Goal: Check status: Check status

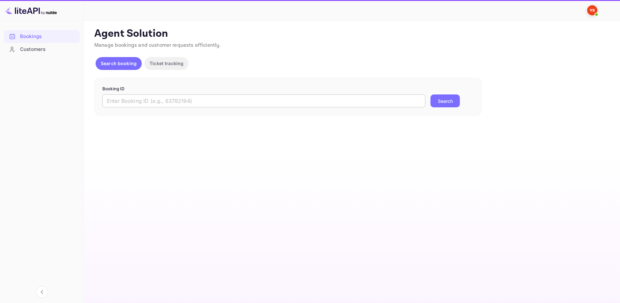
click at [163, 104] on input "text" at bounding box center [263, 101] width 323 height 13
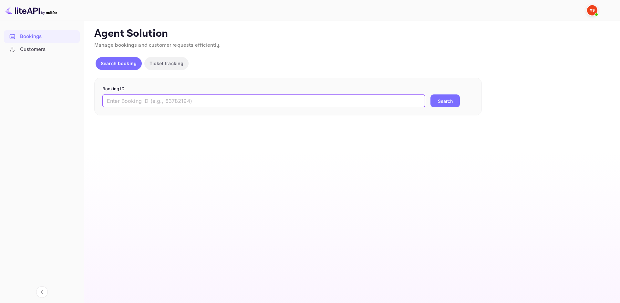
paste input "9880662"
type input "9880662"
click at [436, 102] on button "Search" at bounding box center [444, 101] width 29 height 13
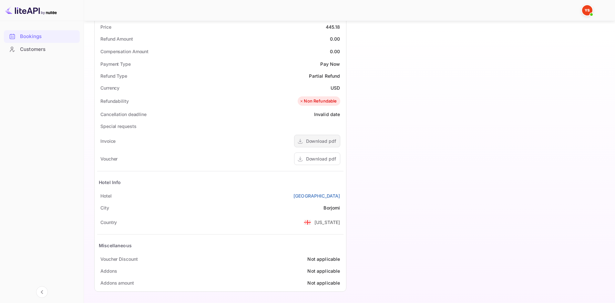
scroll to position [230, 0]
click at [314, 159] on div "Download pdf" at bounding box center [321, 158] width 30 height 7
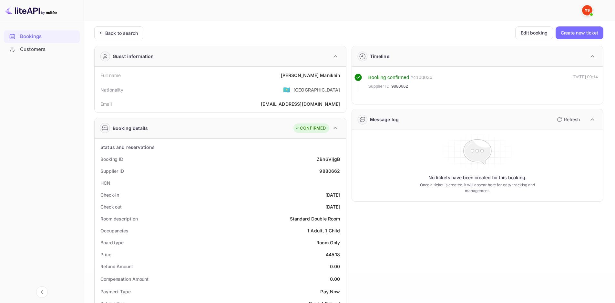
scroll to position [0, 0]
click at [138, 36] on div "Back to search" at bounding box center [118, 33] width 49 height 13
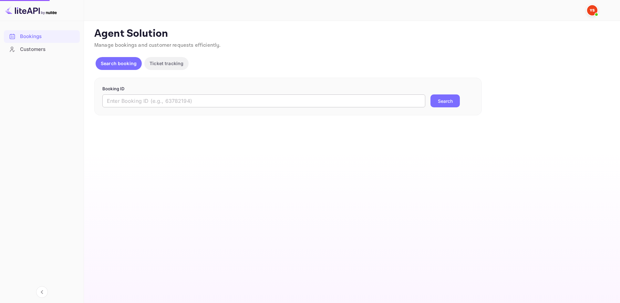
click at [195, 102] on input "text" at bounding box center [263, 101] width 323 height 13
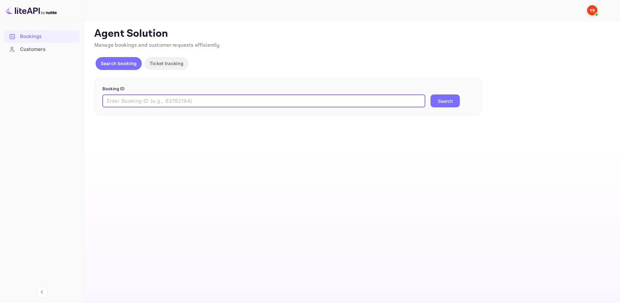
paste input "9884646"
type input "9884646"
click at [440, 104] on button "Search" at bounding box center [444, 101] width 29 height 13
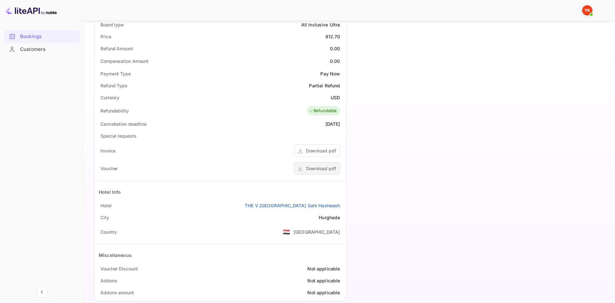
scroll to position [230, 0]
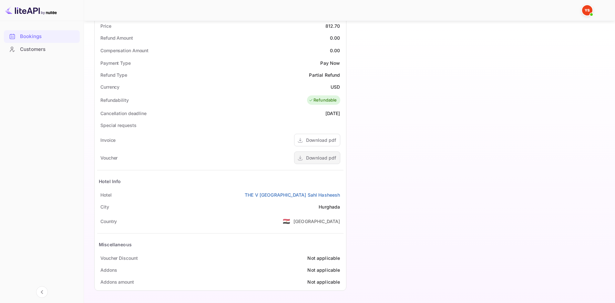
click at [326, 160] on div "Download pdf" at bounding box center [321, 158] width 30 height 7
click at [297, 157] on div "Download pdf" at bounding box center [317, 158] width 46 height 13
